Goal: Task Accomplishment & Management: Use online tool/utility

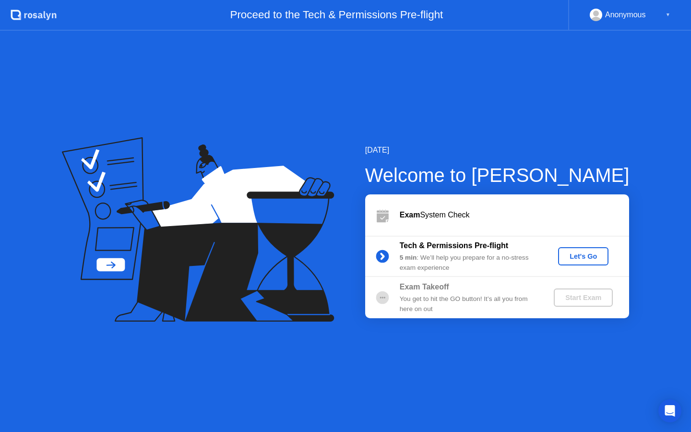
click at [578, 260] on div "Let's Go" at bounding box center [583, 256] width 43 height 8
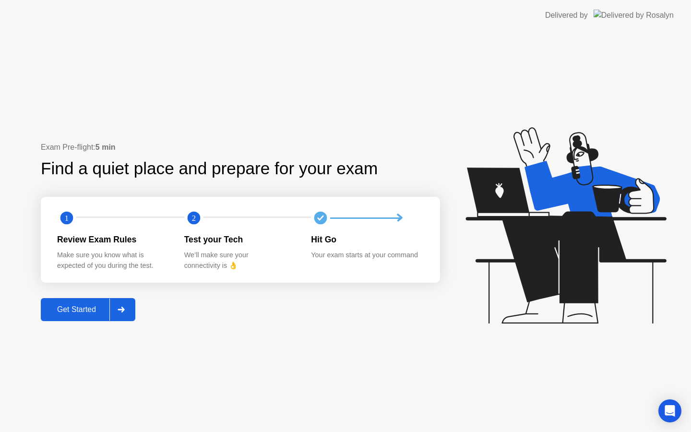
click at [67, 314] on div "Get Started" at bounding box center [77, 309] width 66 height 9
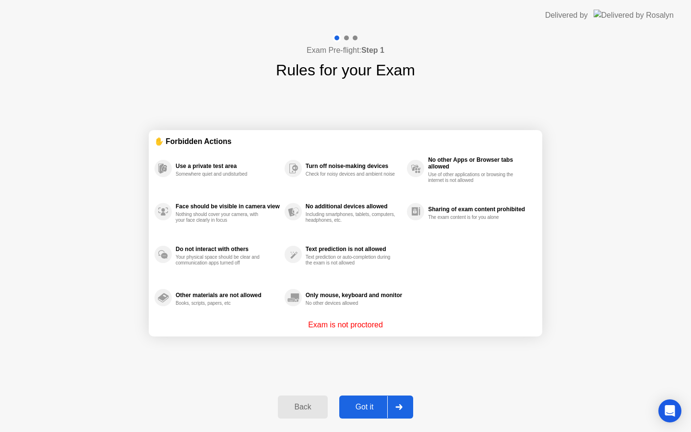
click at [356, 407] on div "Got it" at bounding box center [364, 407] width 45 height 9
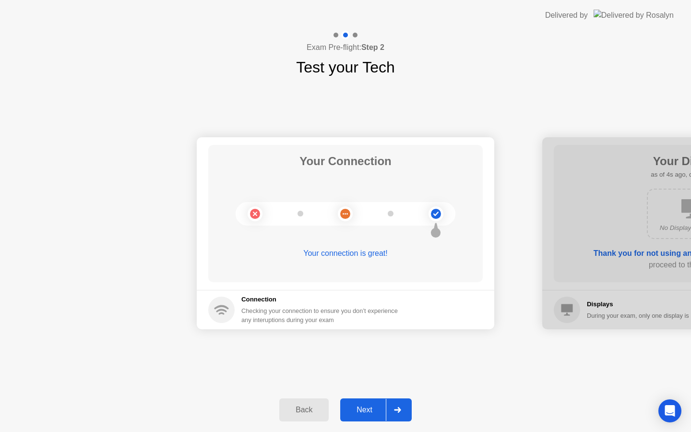
click at [374, 409] on div "Next" at bounding box center [364, 409] width 43 height 9
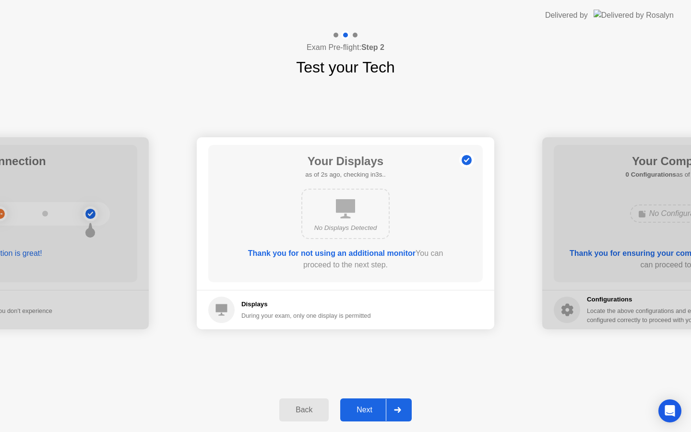
click at [374, 409] on div "Next" at bounding box center [364, 409] width 43 height 9
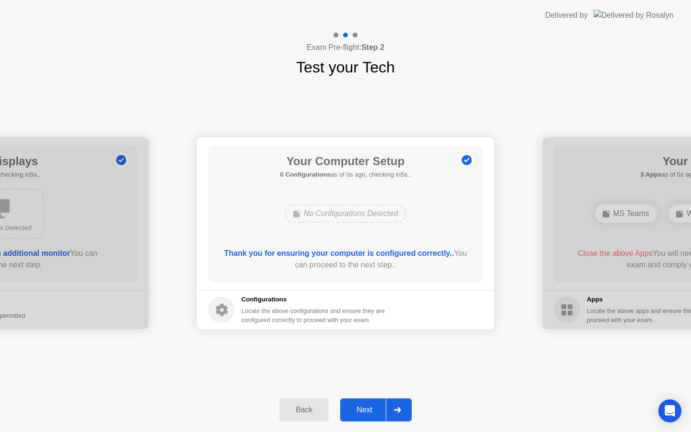
click at [374, 409] on div "Next" at bounding box center [364, 409] width 43 height 9
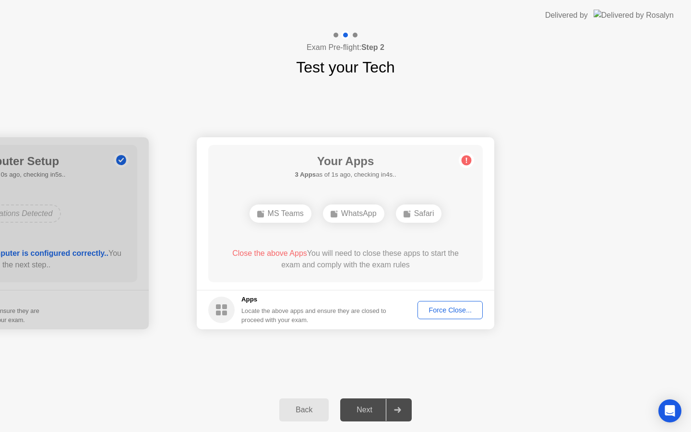
click at [440, 319] on footer "Apps Locate the above apps and ensure they are closed to proceed with your exam…" at bounding box center [345, 309] width 297 height 39
click at [440, 311] on div "Force Close..." at bounding box center [450, 310] width 59 height 8
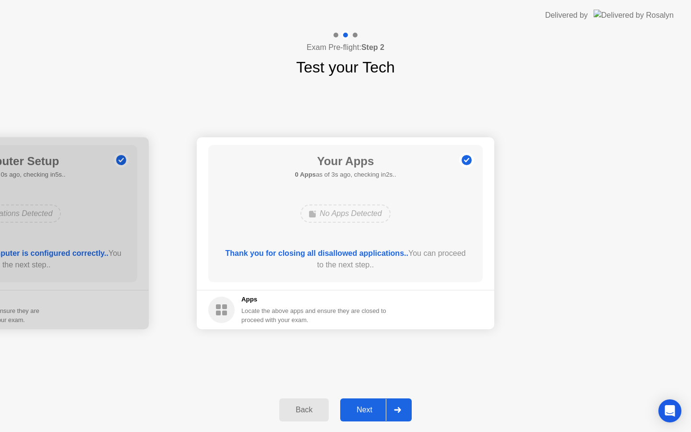
click at [361, 414] on div "Next" at bounding box center [364, 409] width 43 height 9
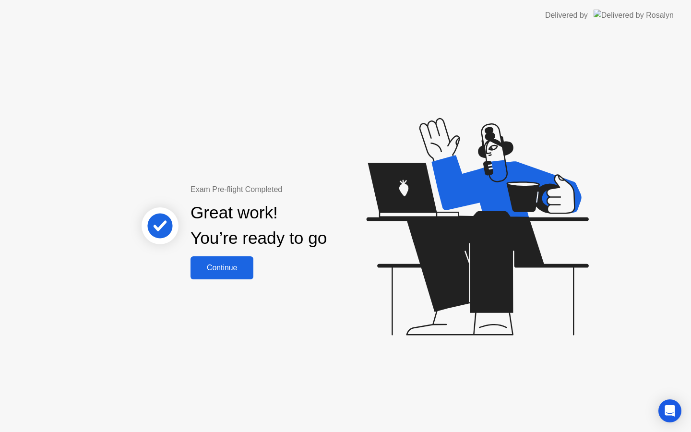
click at [222, 264] on div "Continue" at bounding box center [221, 267] width 57 height 9
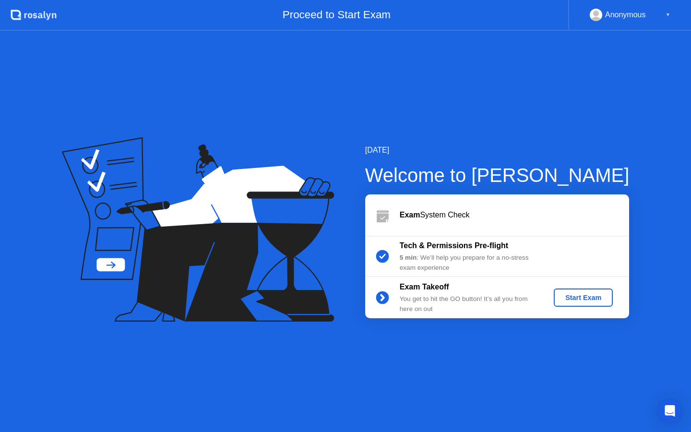
click at [582, 299] on div "Start Exam" at bounding box center [583, 298] width 51 height 8
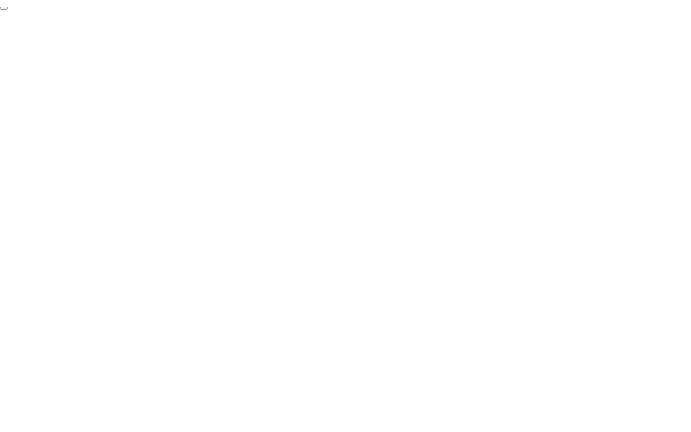
click at [8, 10] on button "End Proctoring Session" at bounding box center [4, 8] width 8 height 3
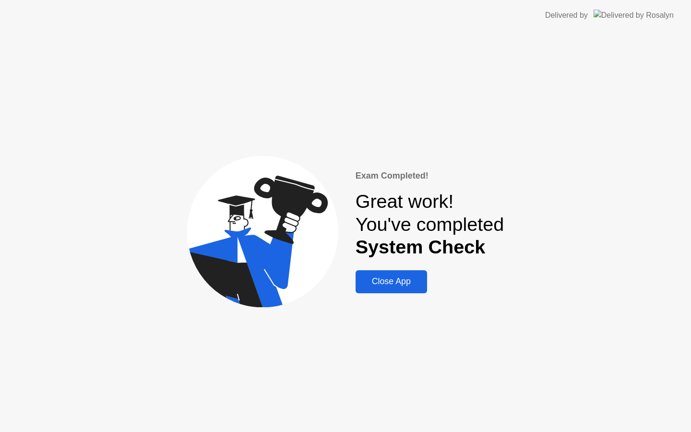
click at [398, 286] on div "Close App" at bounding box center [391, 281] width 66 height 10
